Goal: Information Seeking & Learning: Learn about a topic

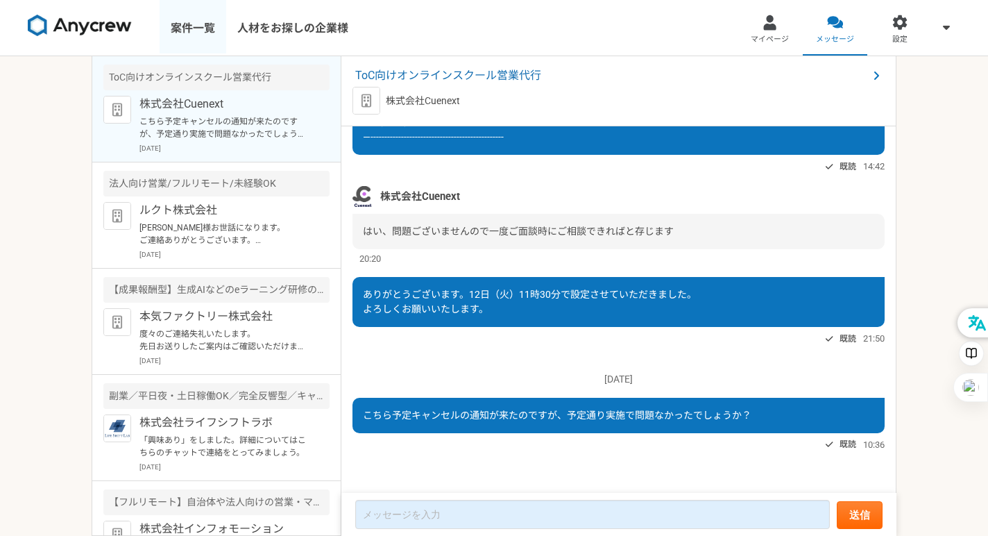
click at [185, 31] on link "案件一覧" at bounding box center [193, 27] width 67 height 55
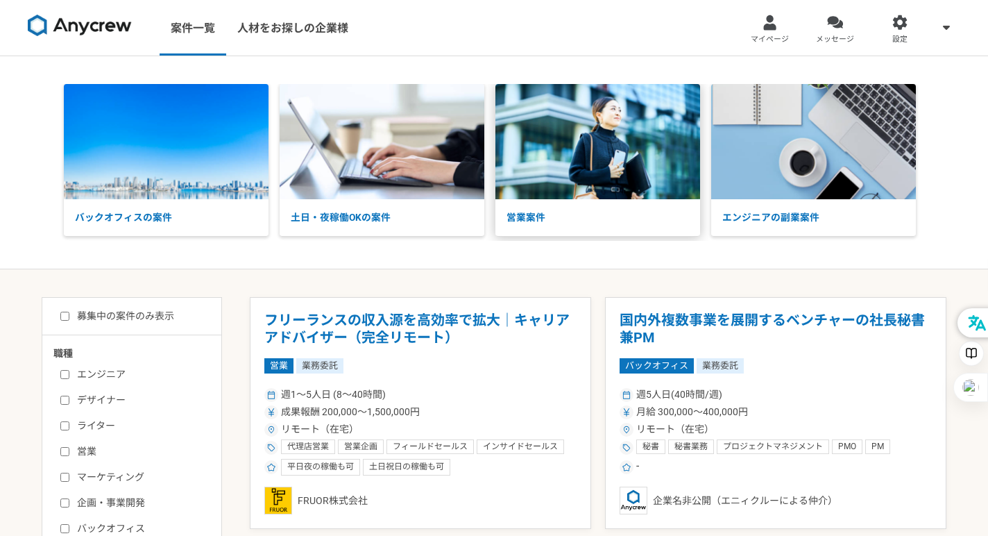
click at [541, 145] on img at bounding box center [597, 141] width 205 height 115
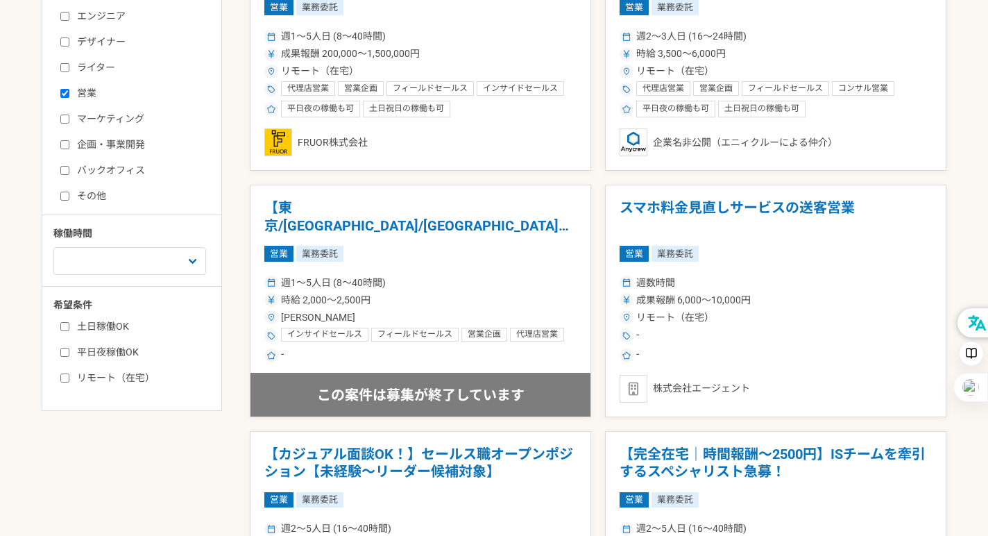
scroll to position [396, 0]
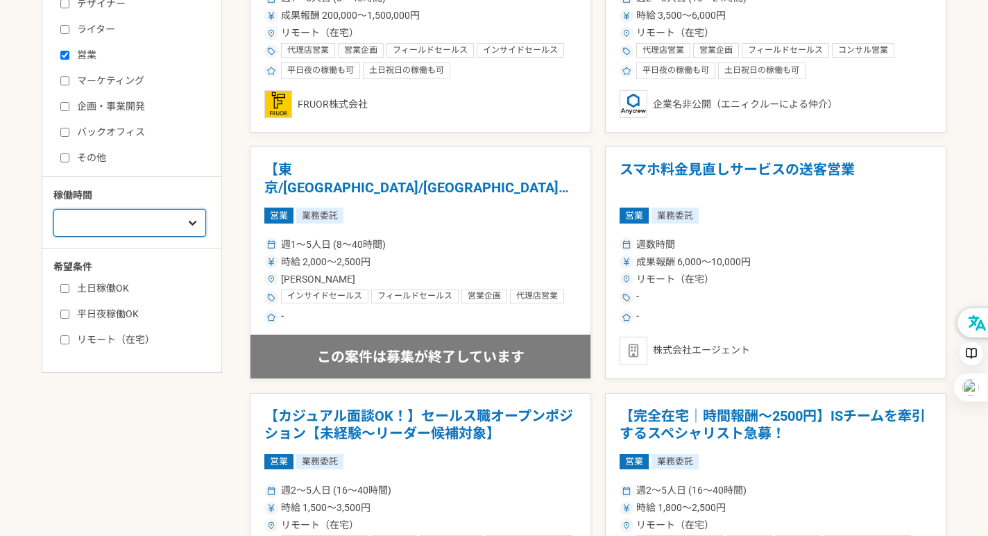
click at [146, 228] on select "週1人日（8時間）以下 週2人日（16時間）以下 週3人日（24時間）以下 週4人日（32時間）以下 週5人日（40時間）以下" at bounding box center [129, 223] width 153 height 28
select select "2"
click at [53, 223] on select "週1人日（8時間）以下 週2人日（16時間）以下 週3人日（24時間）以下 週4人日（32時間）以下 週5人日（40時間）以下" at bounding box center [129, 223] width 153 height 28
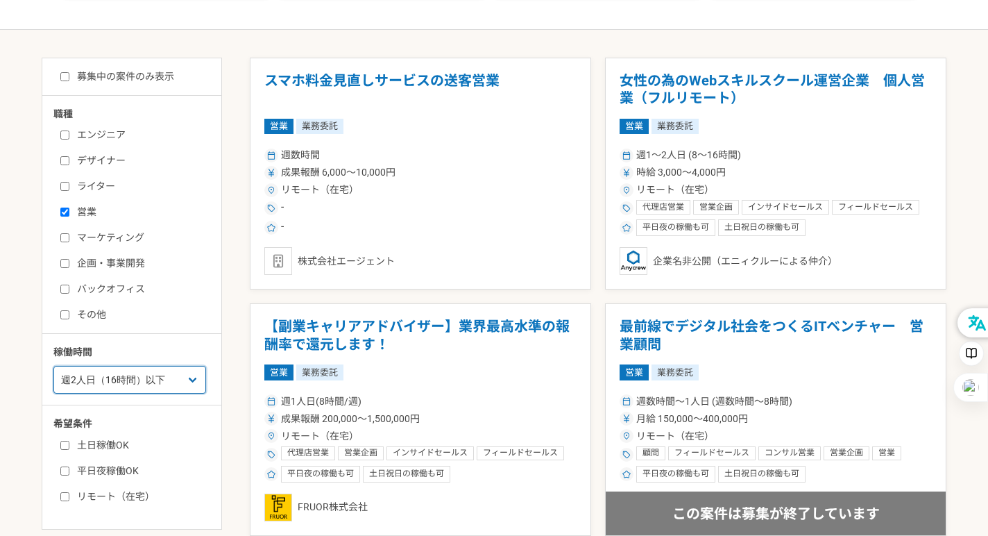
scroll to position [250, 0]
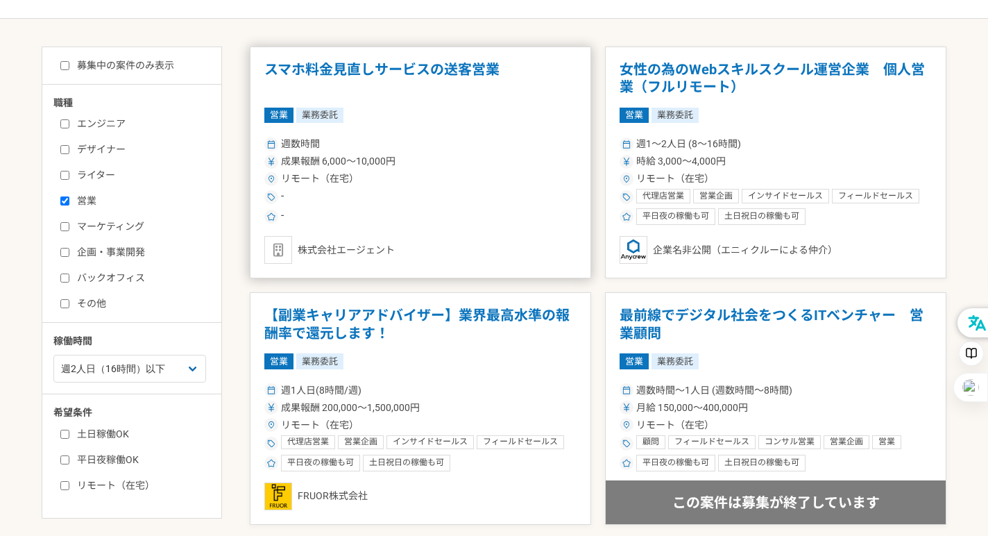
click at [347, 76] on h1 "スマホ料金見直しサービスの送客営業" at bounding box center [420, 78] width 312 height 35
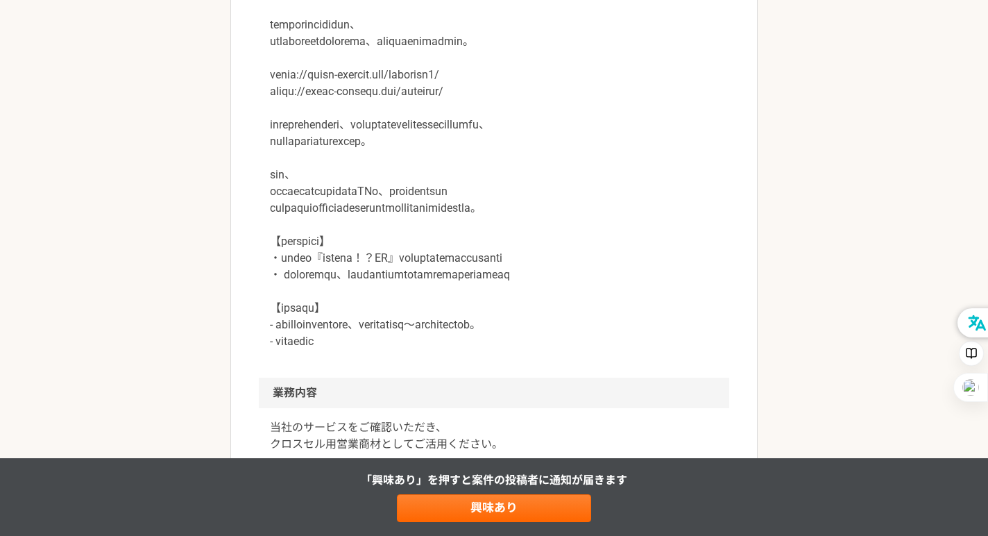
scroll to position [499, 0]
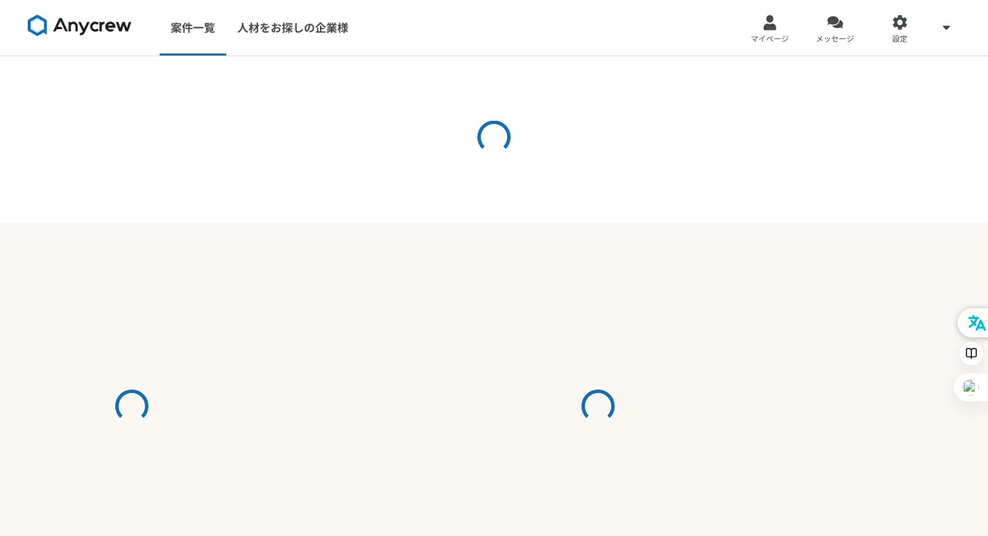
select select "2"
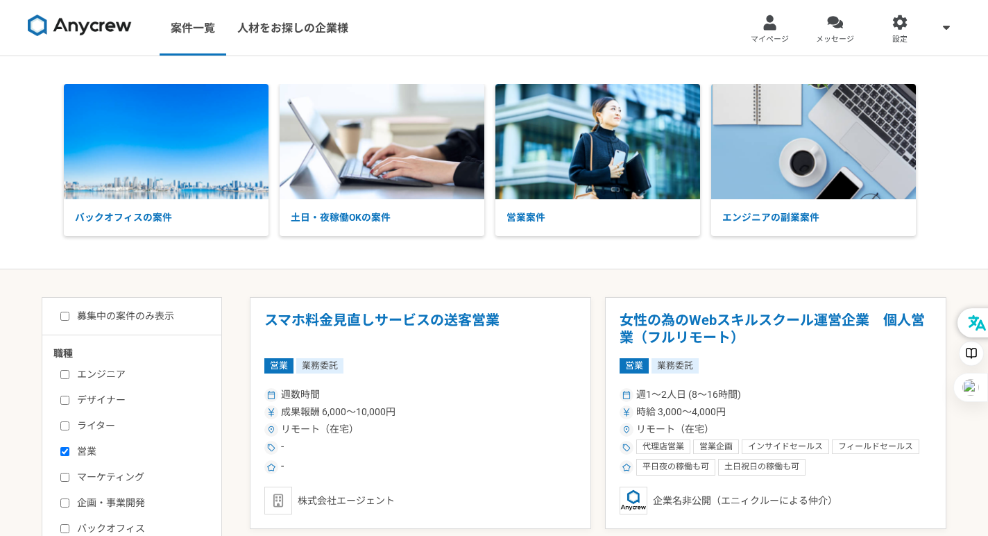
click at [64, 313] on input "募集中の案件のみ表示" at bounding box center [64, 315] width 9 height 9
checkbox input "true"
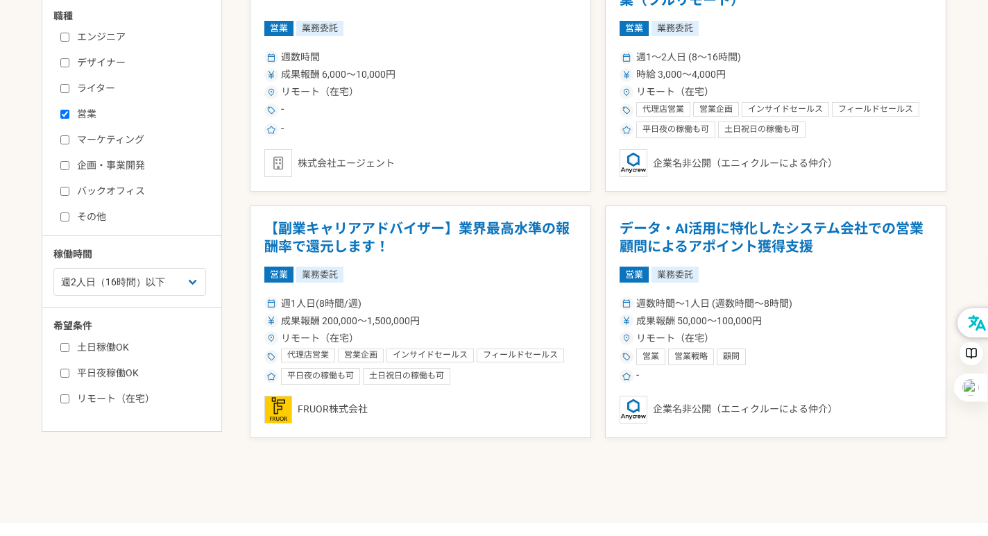
scroll to position [340, 0]
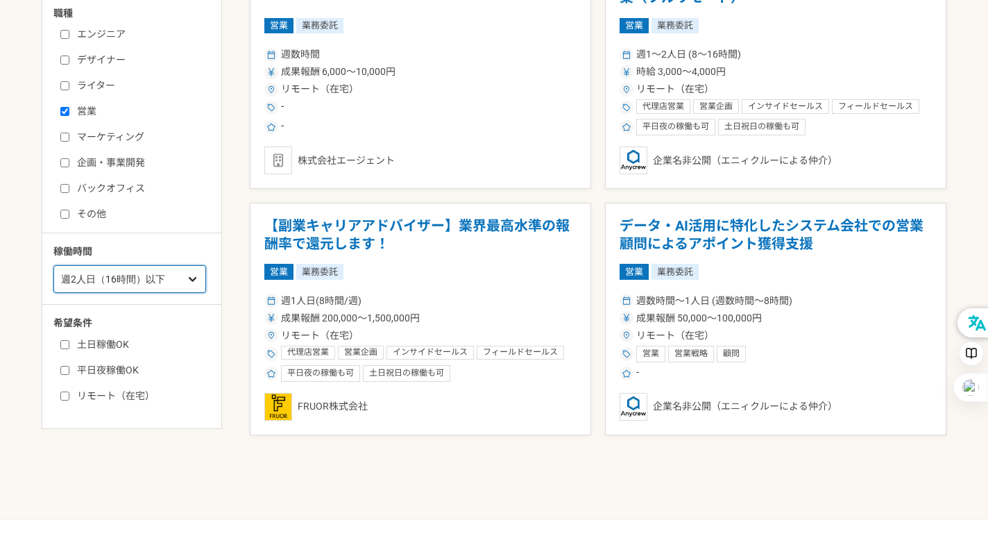
click at [183, 276] on select "週1人日（8時間）以下 週2人日（16時間）以下 週3人日（24時間）以下 週4人日（32時間）以下 週5人日（40時間）以下" at bounding box center [129, 279] width 153 height 28
